Goal: Obtain resource: Download file/media

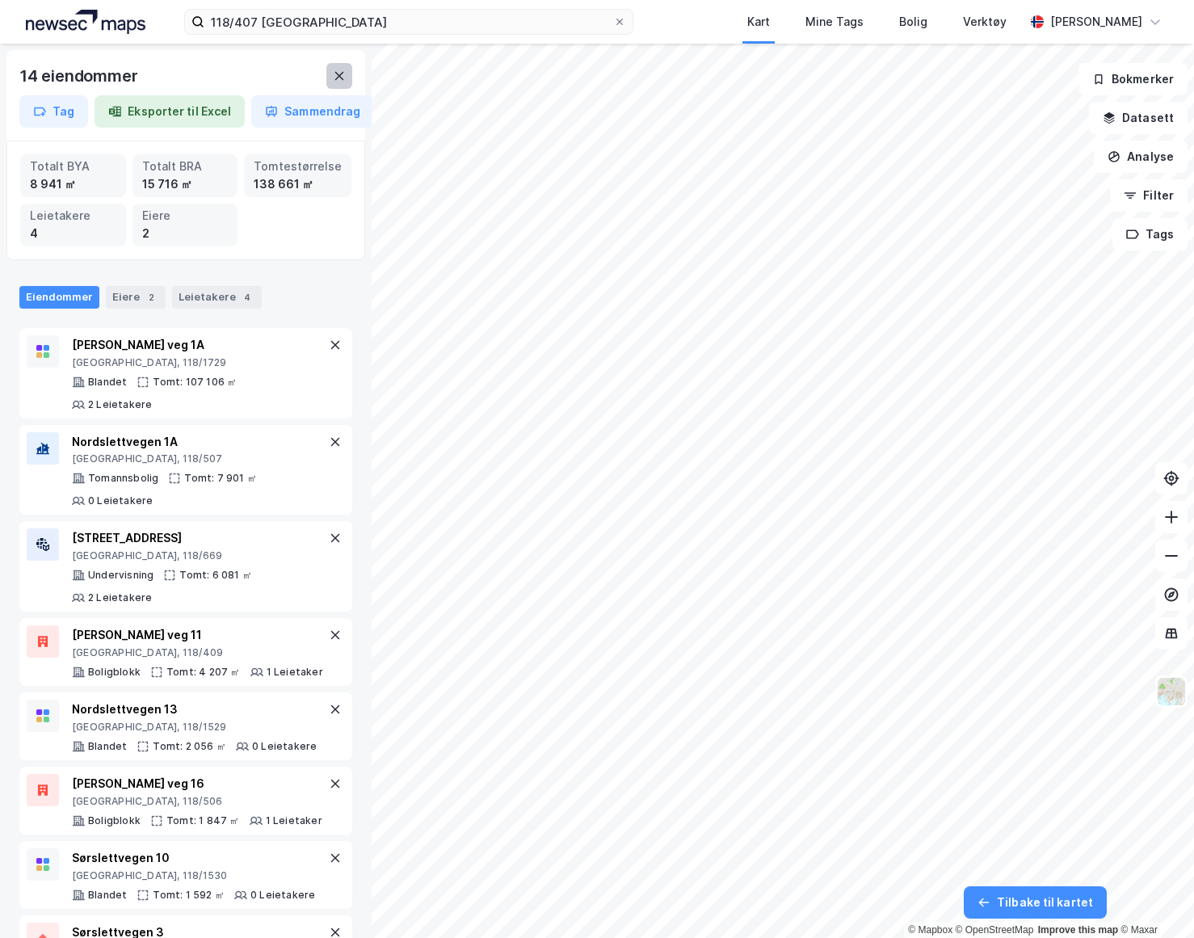
click at [330, 77] on button at bounding box center [339, 76] width 26 height 26
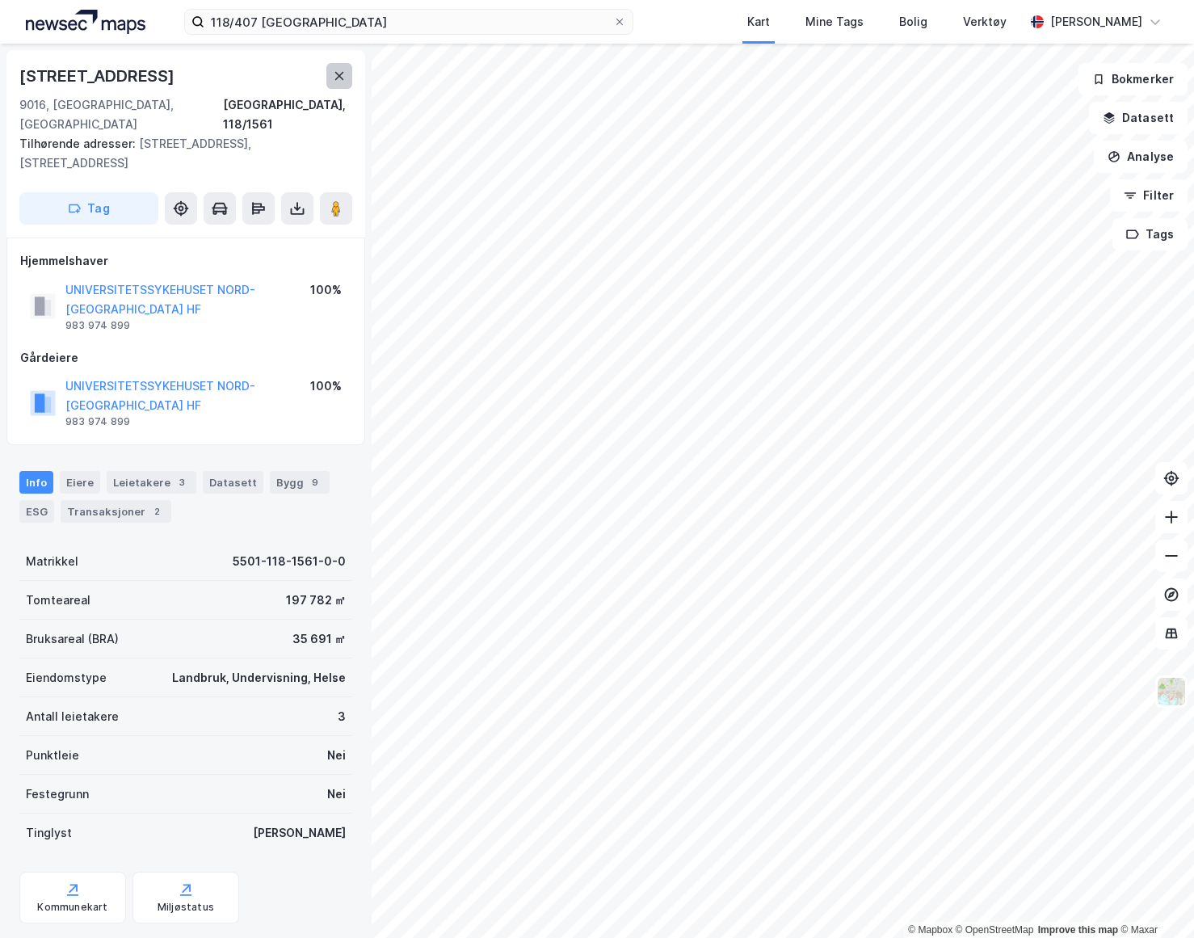
click at [351, 75] on button at bounding box center [339, 76] width 26 height 26
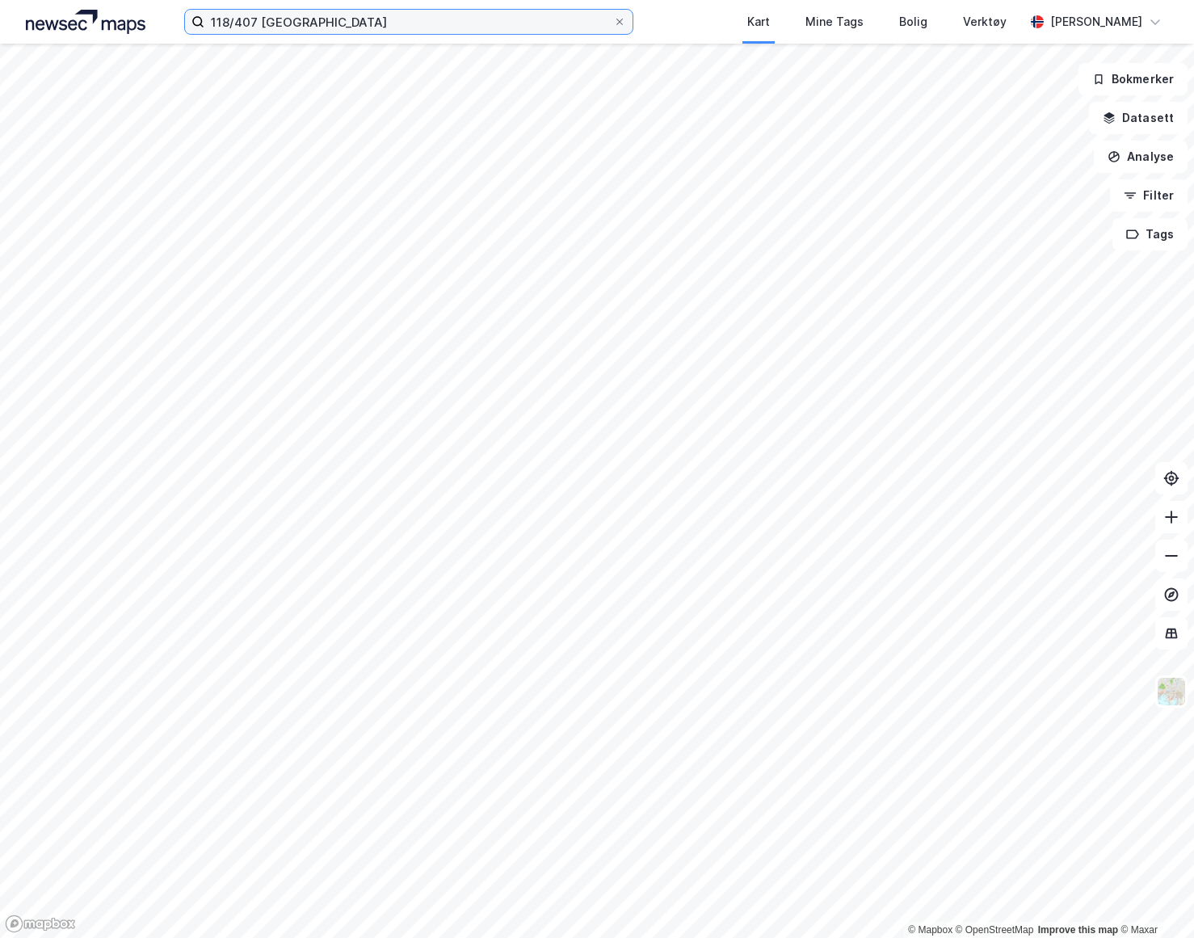
click at [469, 32] on input "118/407 [GEOGRAPHIC_DATA]" at bounding box center [408, 22] width 409 height 24
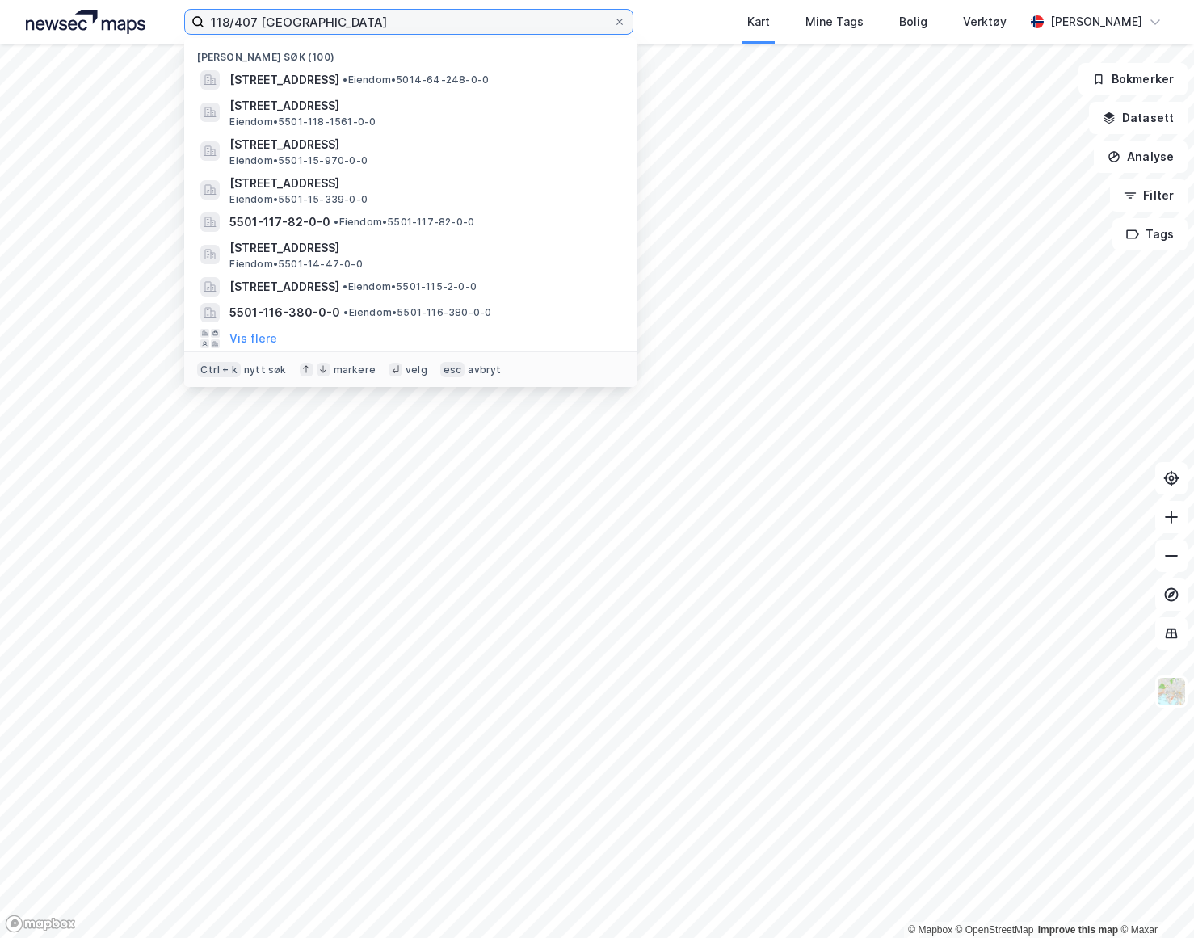
click at [469, 32] on input "118/407 [GEOGRAPHIC_DATA]" at bounding box center [408, 22] width 409 height 24
click at [464, 41] on div "118/407 tromsø Nylige søk (100) [STREET_ADDRESS] • Eiendom • 5014-64-248-0-0 [S…" at bounding box center [597, 22] width 1194 height 44
click at [427, 25] on input "118/407 [GEOGRAPHIC_DATA]" at bounding box center [408, 22] width 409 height 24
click at [430, 25] on input "118/407 [GEOGRAPHIC_DATA]" at bounding box center [408, 22] width 409 height 24
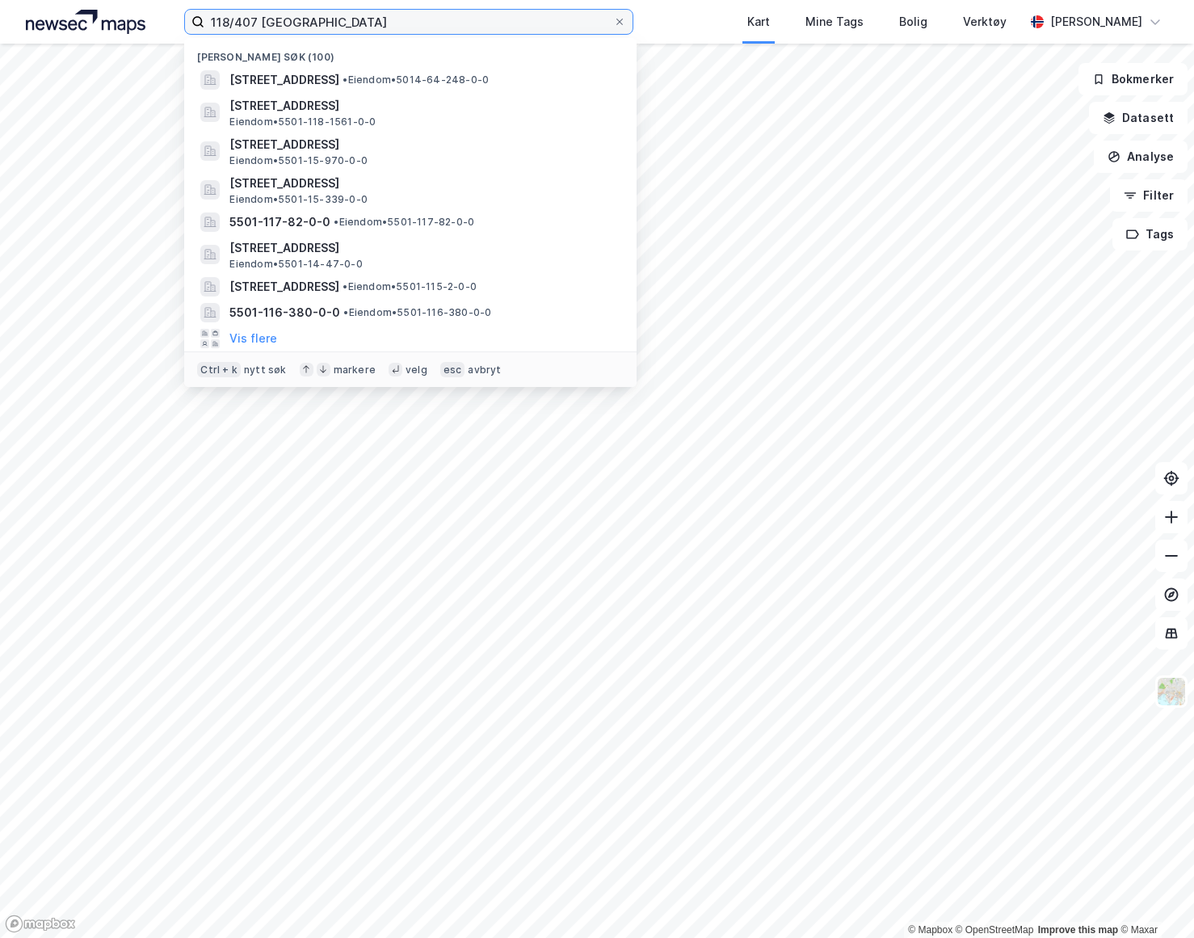
drag, startPoint x: 461, startPoint y: 11, endPoint x: 178, endPoint y: 2, distance: 282.9
click at [178, 2] on div "118/407 tromsø Nylige søk (100) [STREET_ADDRESS] • Eiendom • 5014-64-248-0-0 [S…" at bounding box center [597, 22] width 1194 height 44
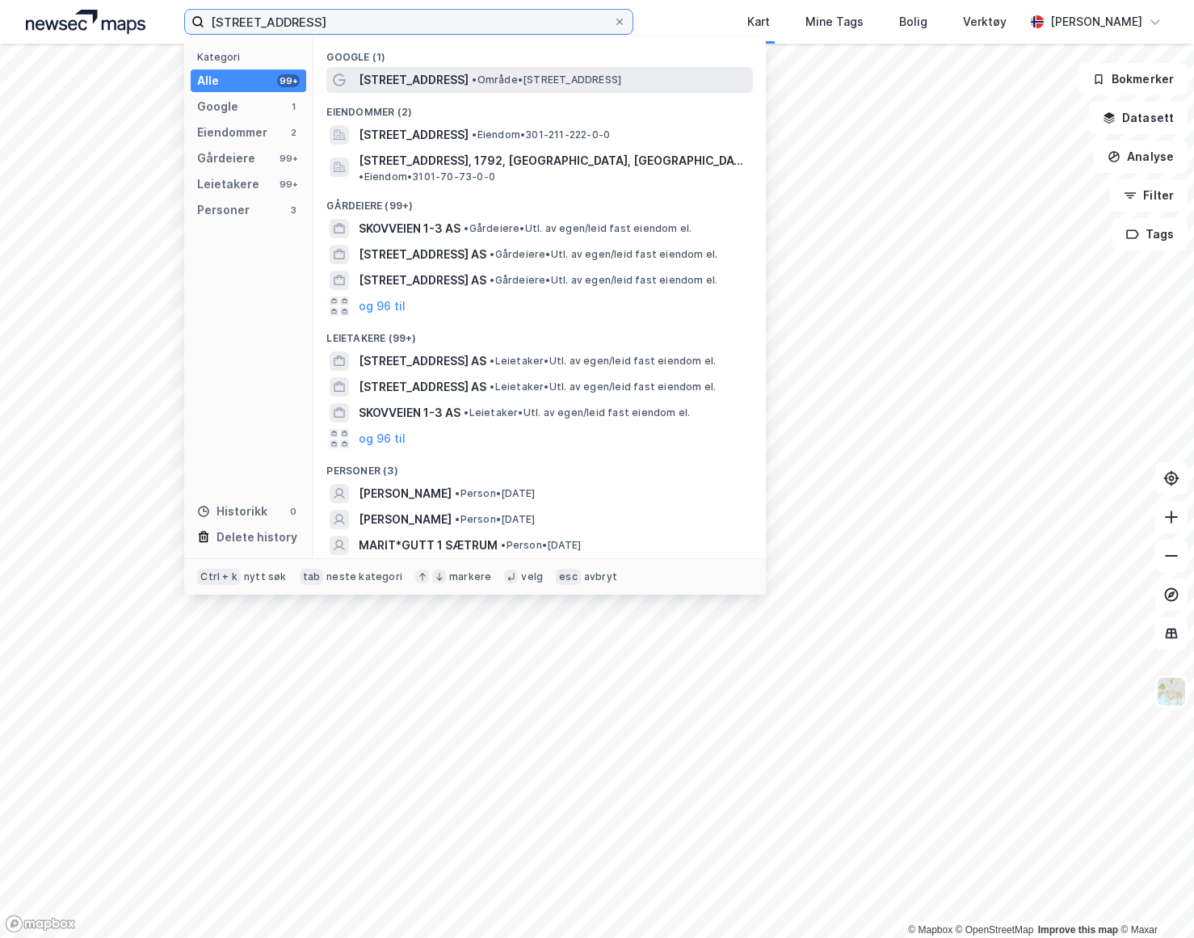
type input "[STREET_ADDRESS]"
click at [386, 77] on span "[STREET_ADDRESS]" at bounding box center [414, 79] width 110 height 19
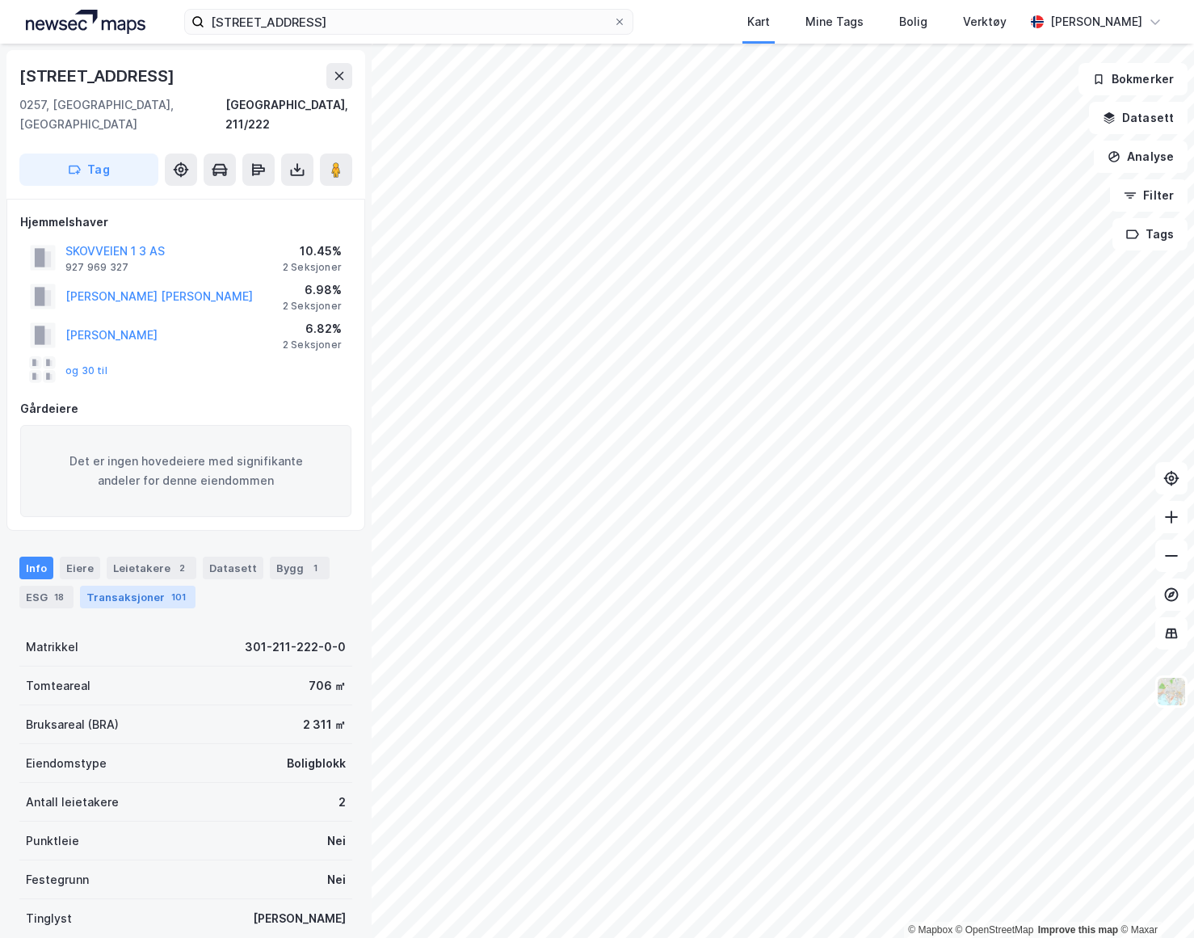
click at [99, 586] on div "Transaksjoner 101" at bounding box center [137, 597] width 115 height 23
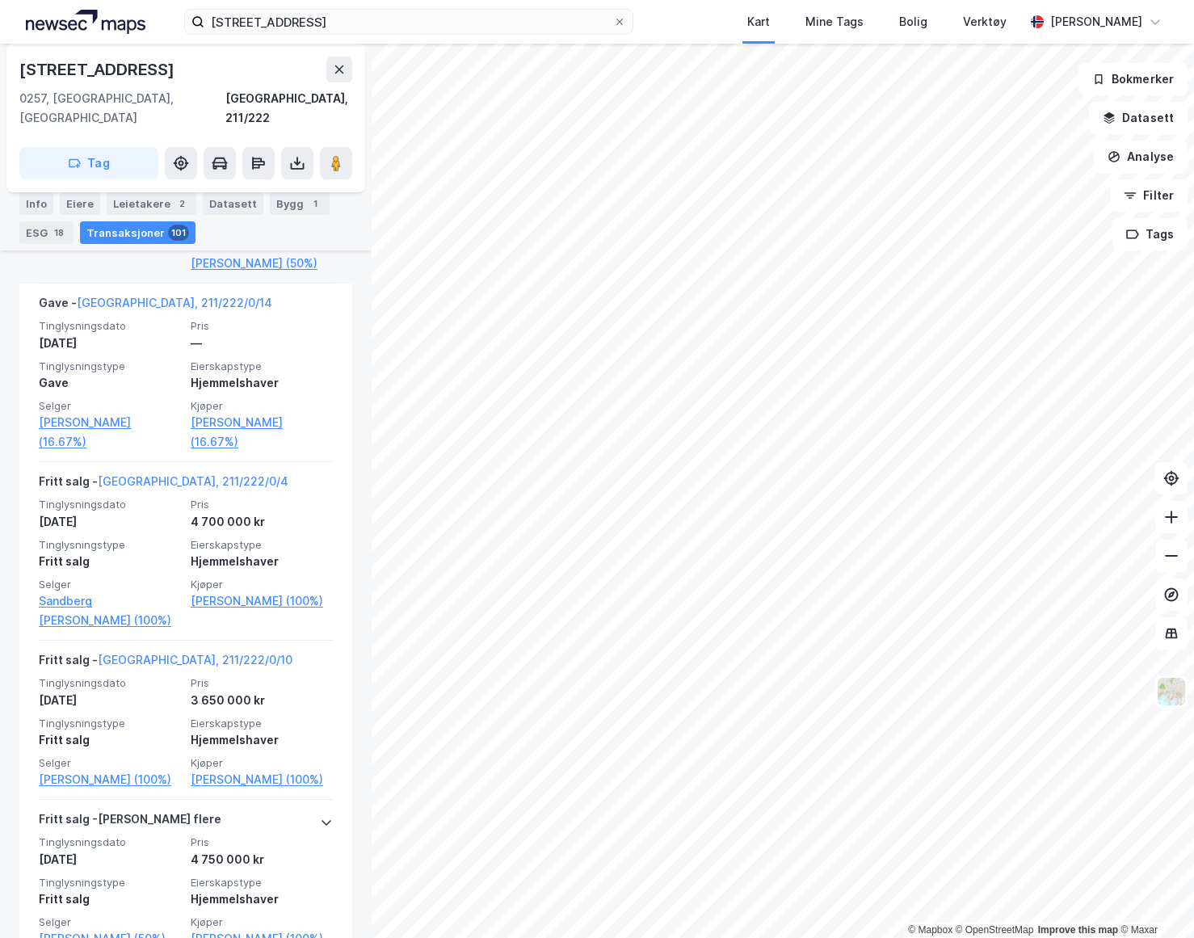
scroll to position [7099, 0]
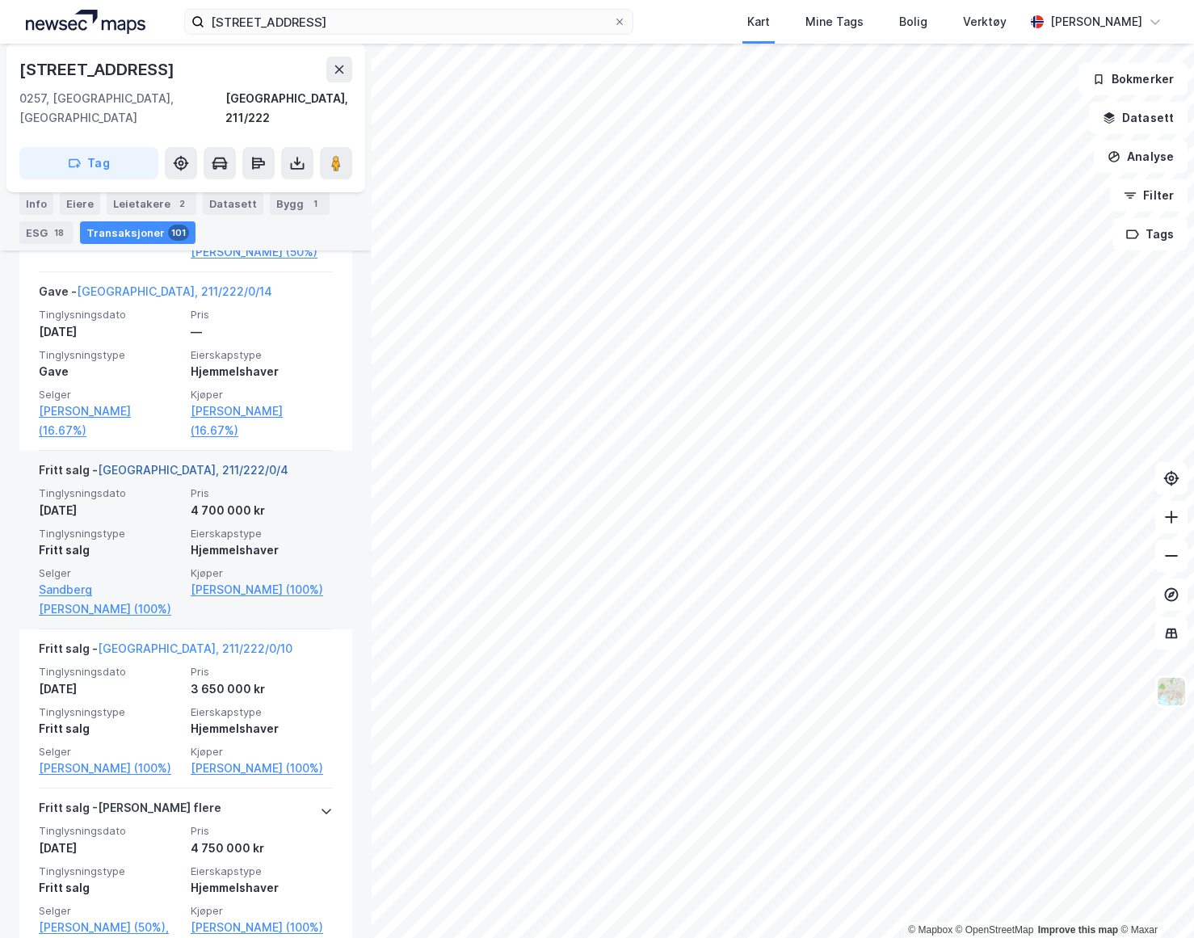
click at [178, 463] on link "[GEOGRAPHIC_DATA], 211/222/0/4" at bounding box center [193, 470] width 191 height 14
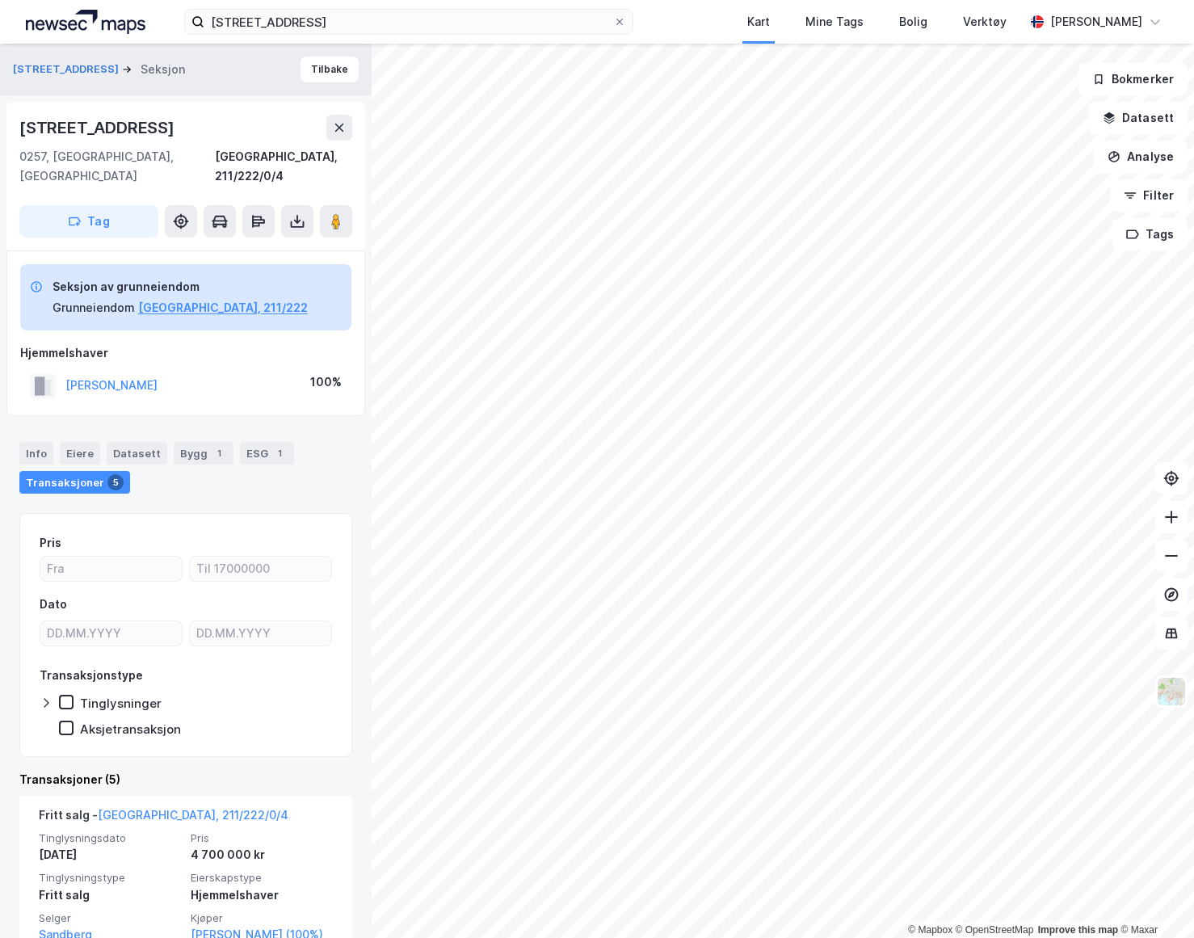
click at [55, 442] on div "Info Eiere Datasett Bygg 1 ESG 1 Transaksjoner 5" at bounding box center [185, 468] width 333 height 52
click at [49, 442] on div "Info" at bounding box center [36, 453] width 34 height 23
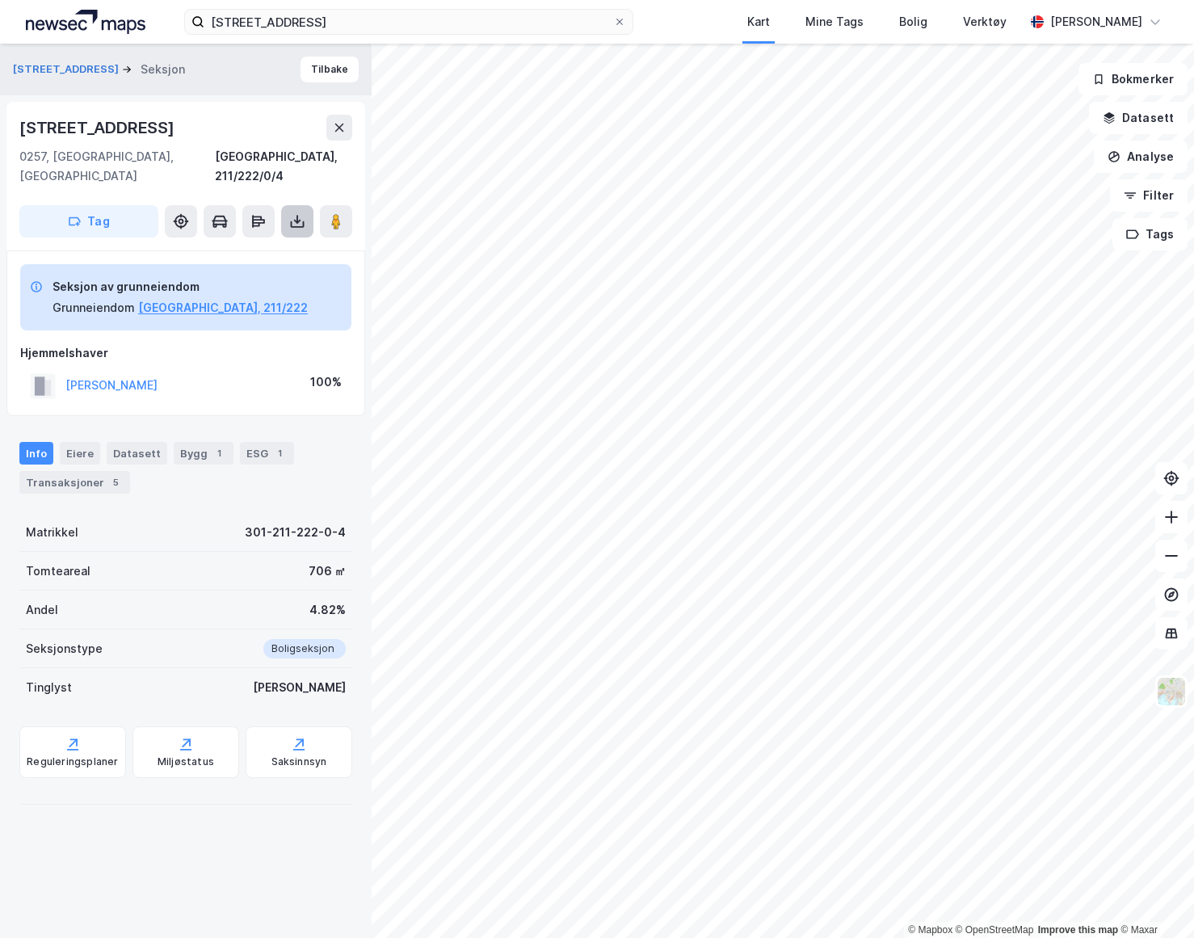
click at [294, 220] on icon at bounding box center [297, 222] width 6 height 4
click at [268, 241] on div "Last ned grunnbok" at bounding box center [227, 254] width 172 height 26
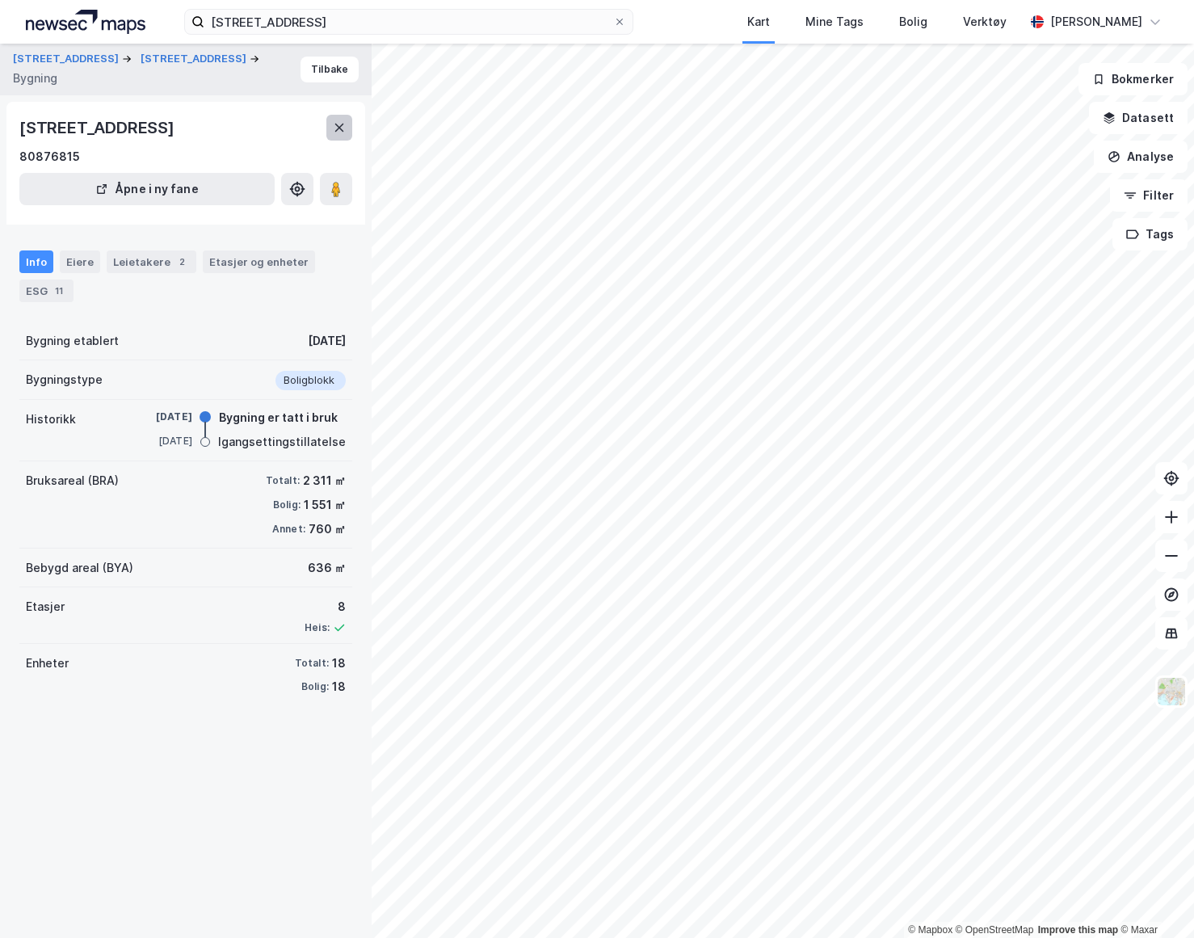
click at [352, 132] on div "[STREET_ADDRESS] 80876815 Åpne i ny fane" at bounding box center [185, 163] width 359 height 123
click at [340, 134] on button at bounding box center [339, 128] width 26 height 26
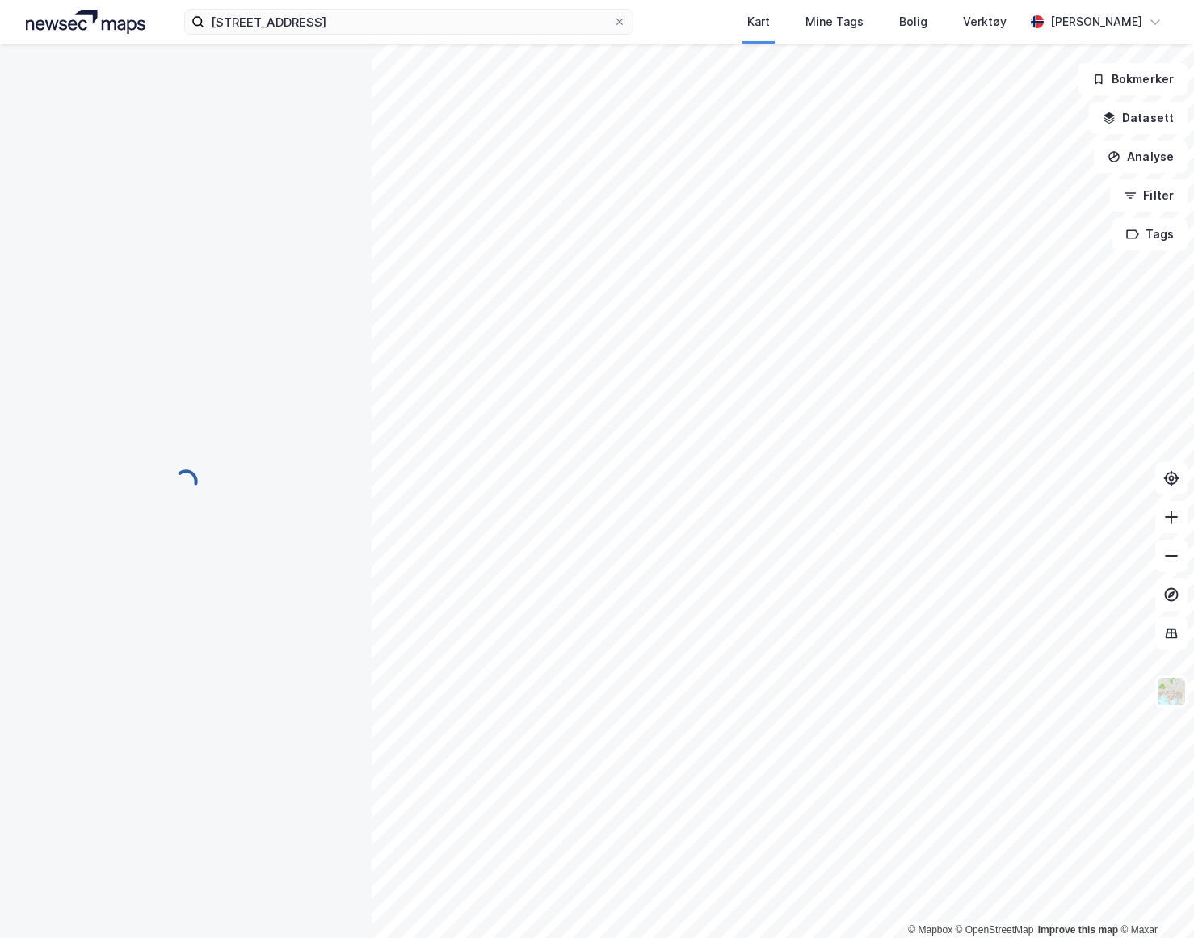
scroll to position [26, 0]
